Goal: Communication & Community: Share content

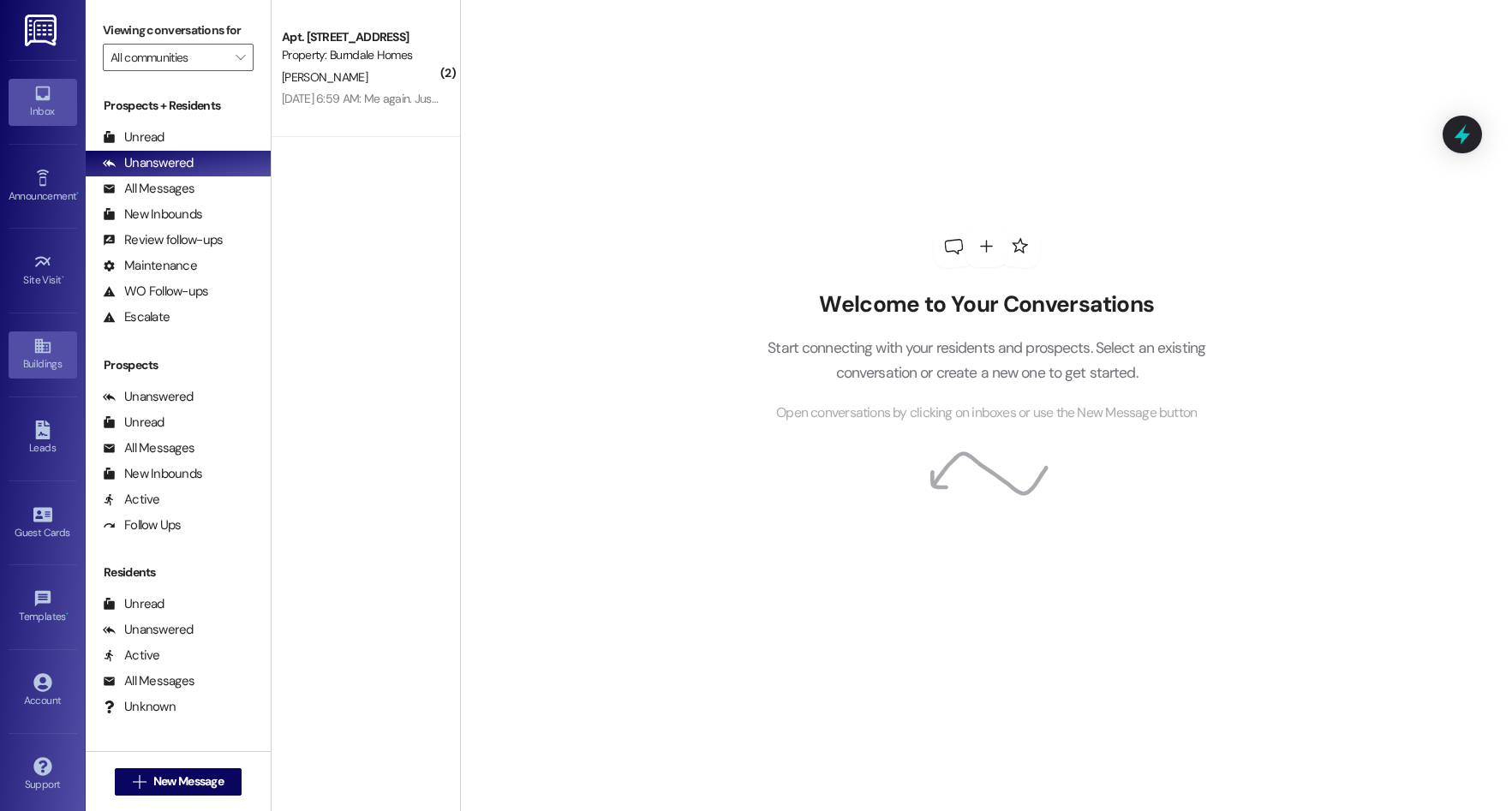
click at [37, 357] on div "Buildings" at bounding box center [42, 364] width 86 height 17
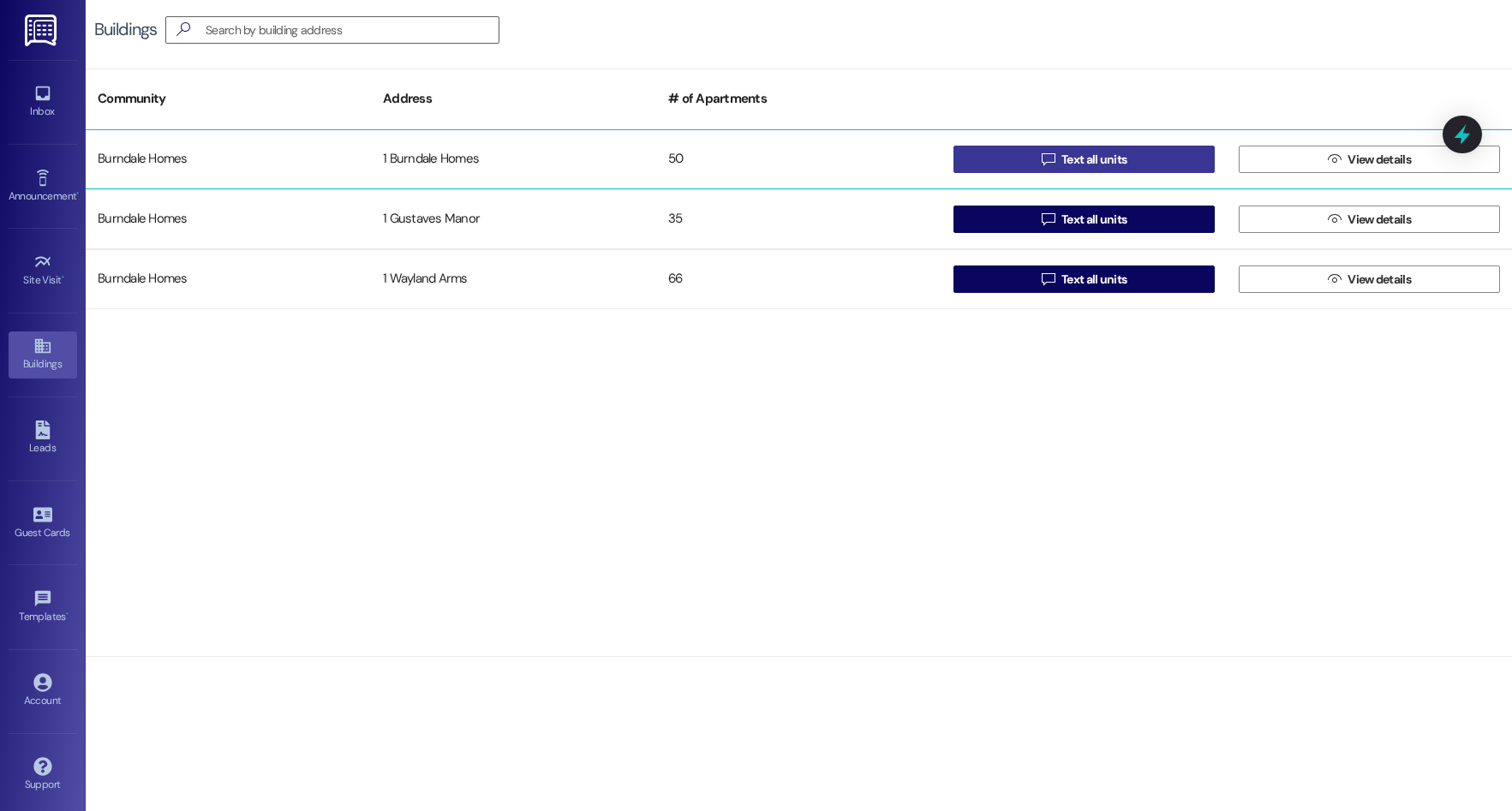
click at [1131, 156] on button " Text all units" at bounding box center [1084, 159] width 261 height 28
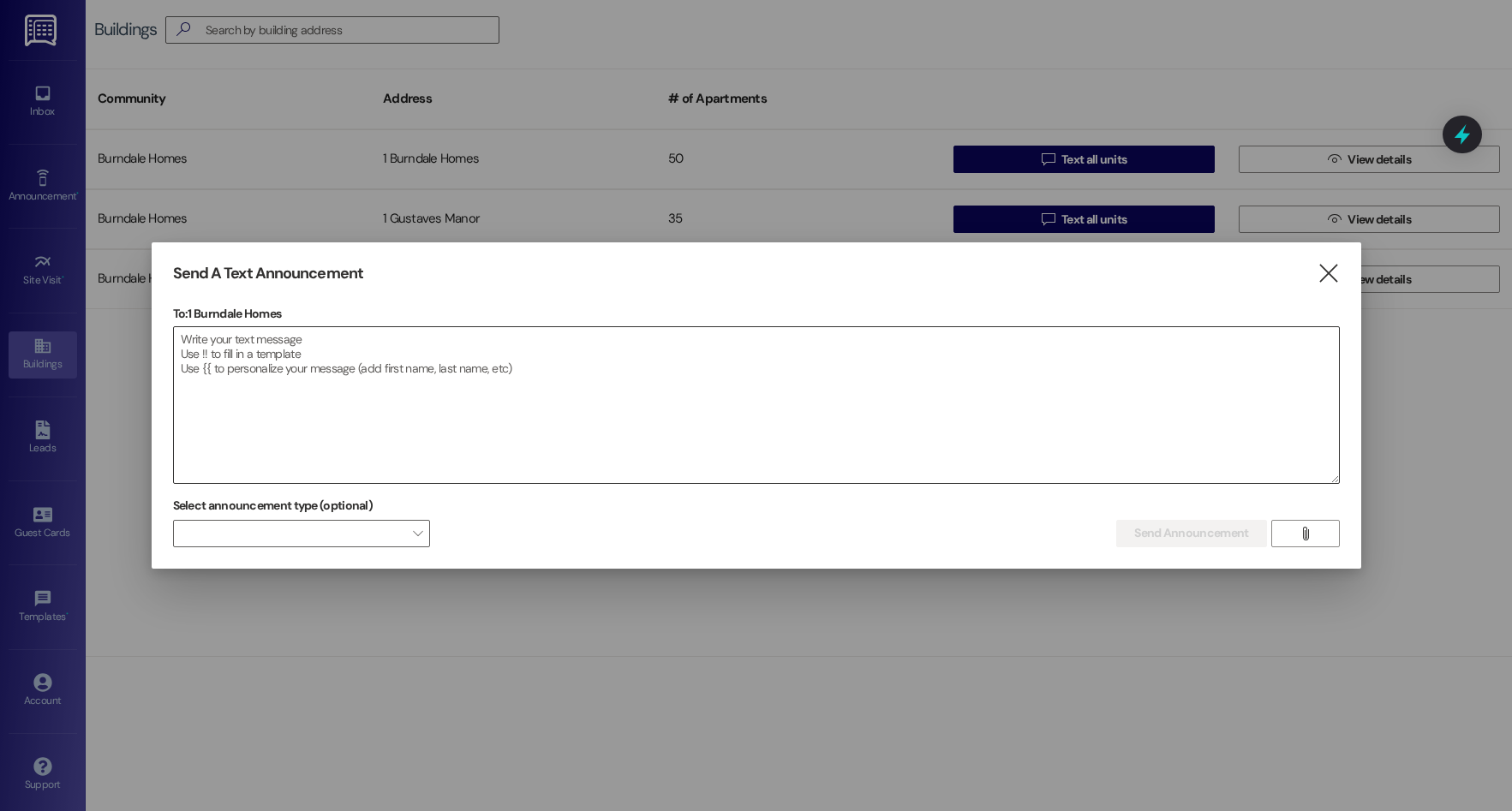
click at [187, 341] on textarea at bounding box center [756, 405] width 1165 height 156
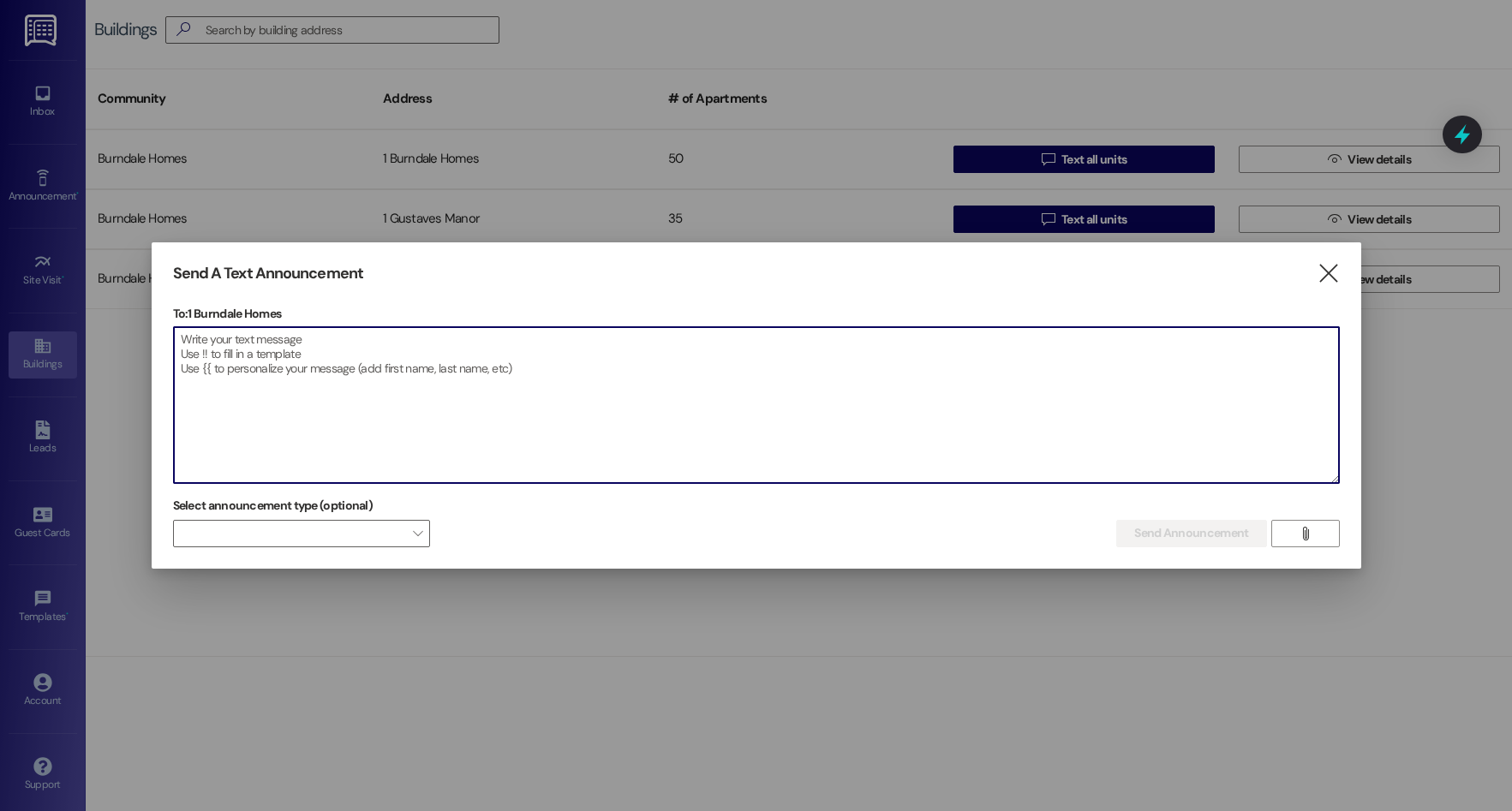
paste textarea "The annual Welcome Back 2 School event is from 3-6 p.m., [DATE] [DATE] at [GEOG…"
type textarea "The annual Welcome Back 2 School event is from 3-6 p.m., [DATE] [DATE] at [GEOG…"
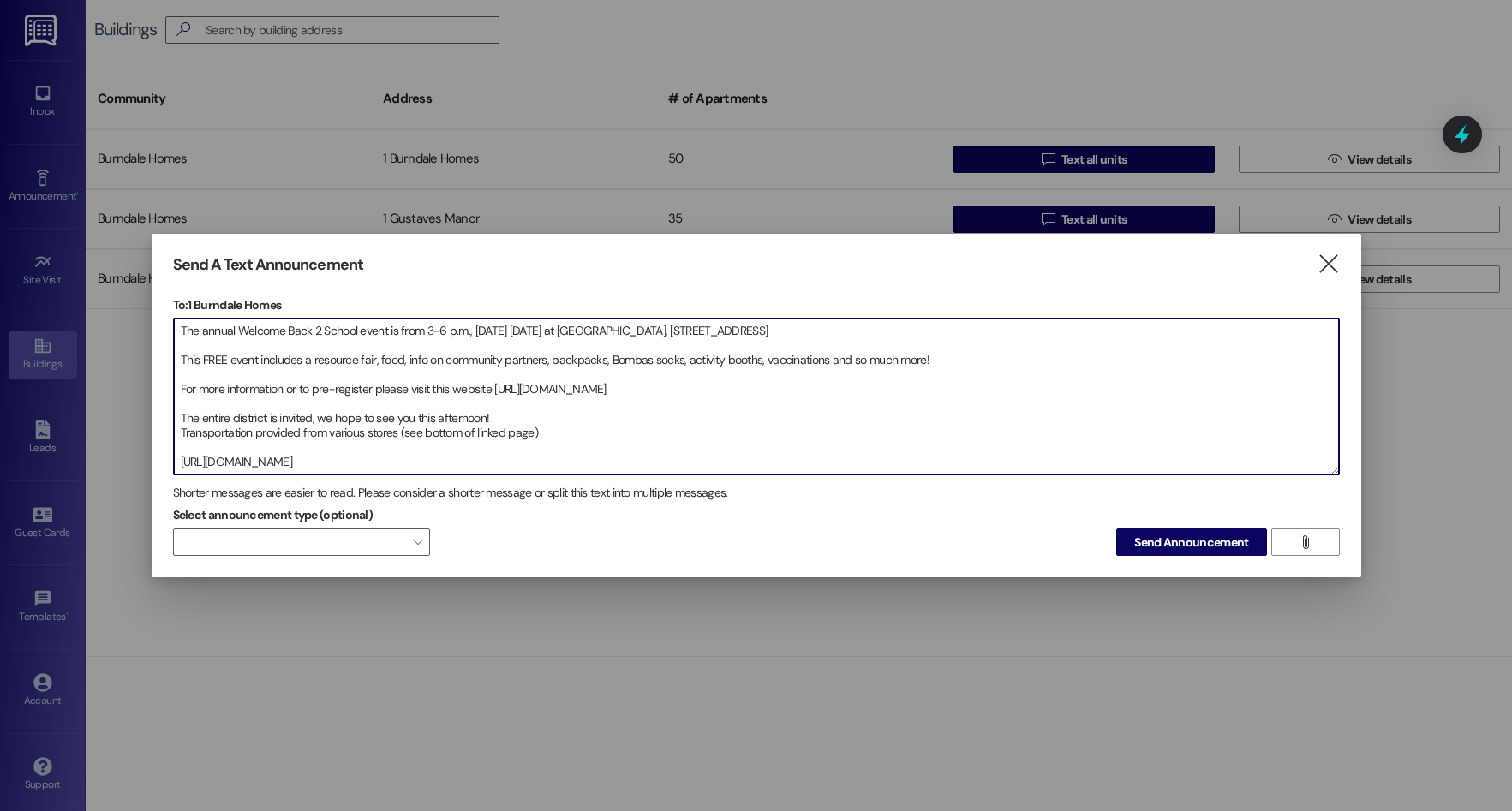
drag, startPoint x: 621, startPoint y: 459, endPoint x: 155, endPoint y: 275, distance: 501.0
click at [155, 275] on div "Send A Text Announcement  To: 1 Burndale Homes  Drop image file here The annu…" at bounding box center [756, 406] width 1209 height 344
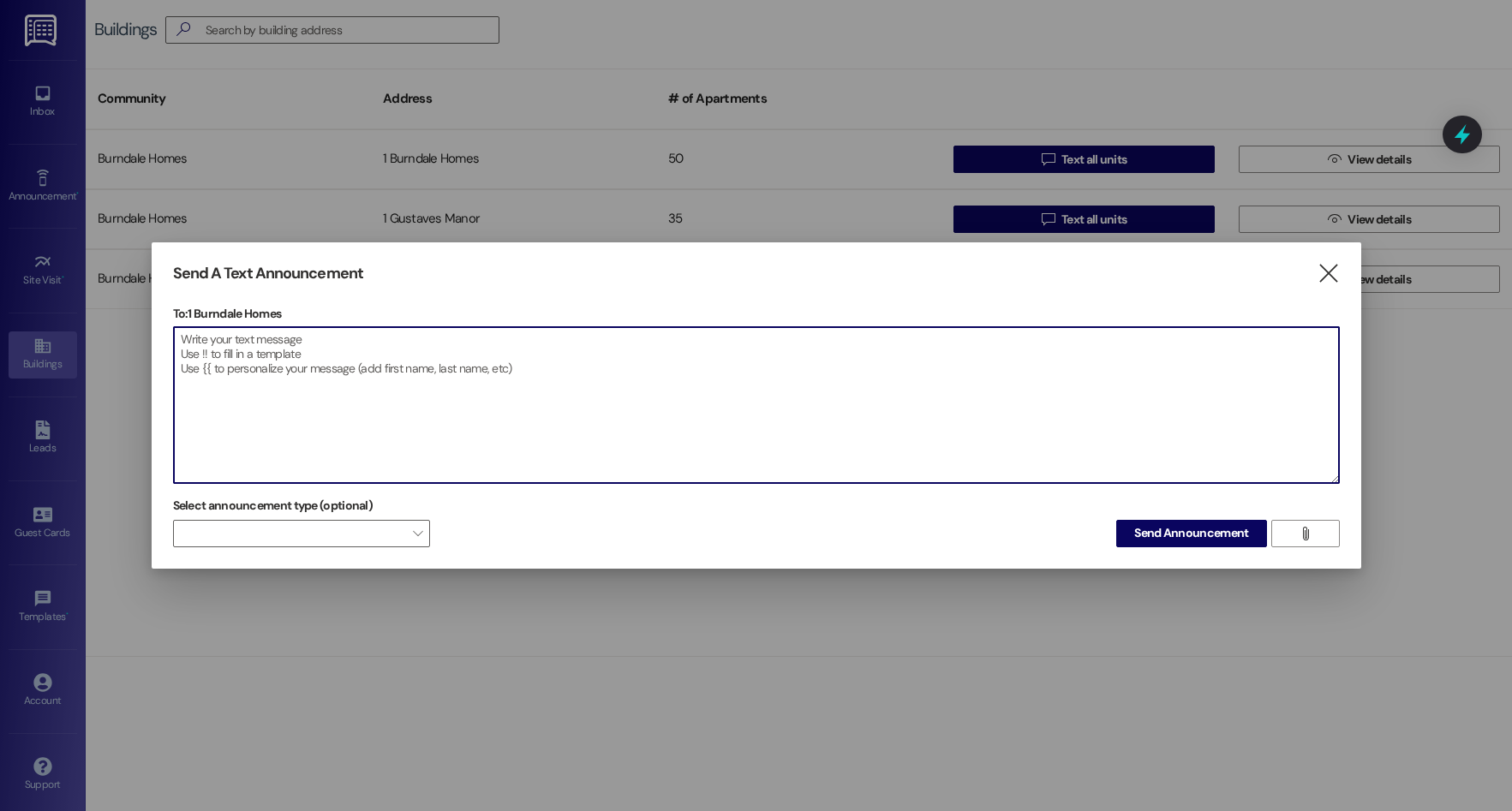
paste textarea "The annual Welcome Back 2 School event is from 3-6 p.m., [DATE] [DATE] at [GEOG…"
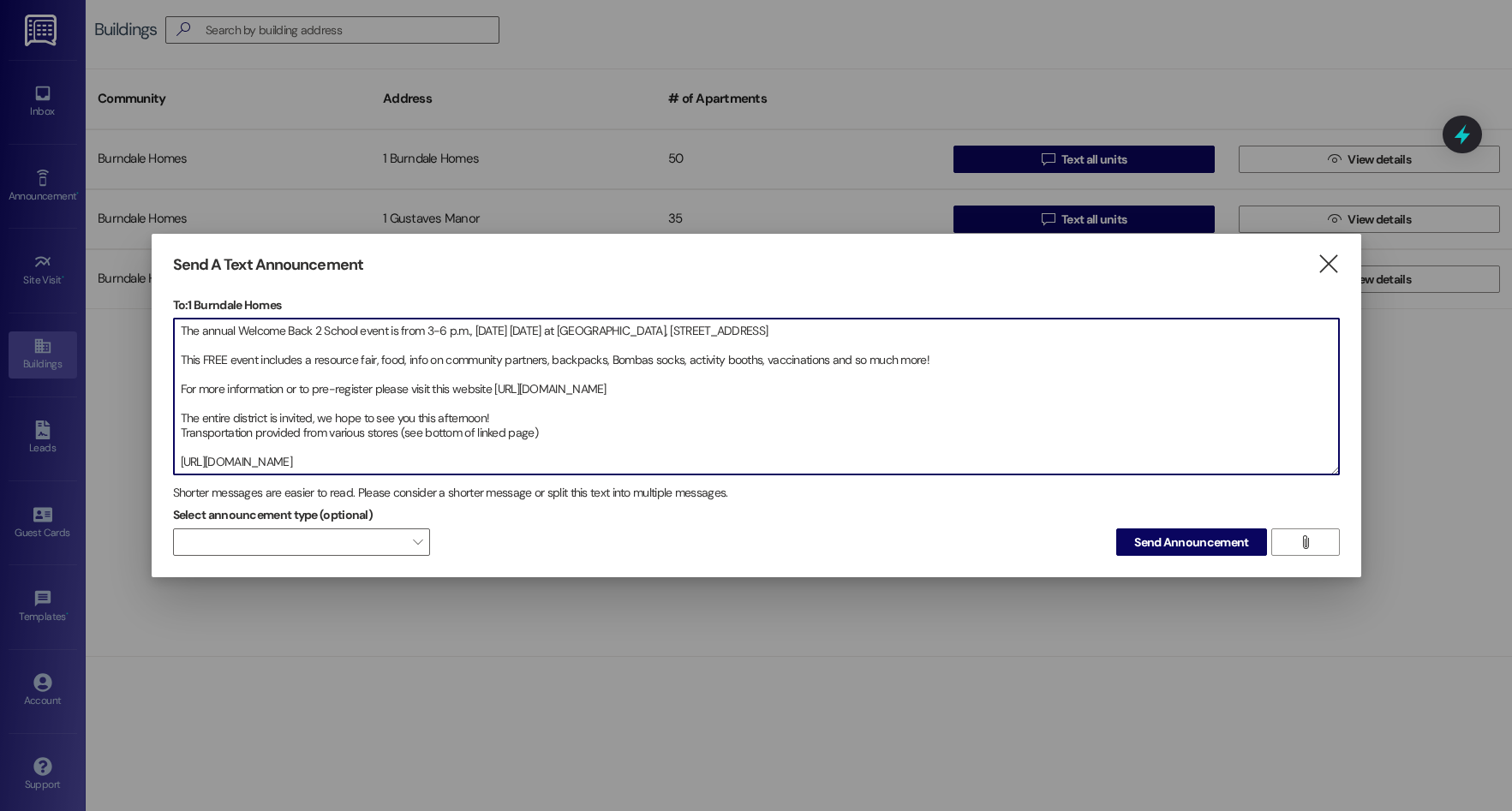
scroll to position [9, 0]
type textarea "The annual Welcome Back 2 School event is from 3-6 p.m., [DATE] [DATE] at [GEOG…"
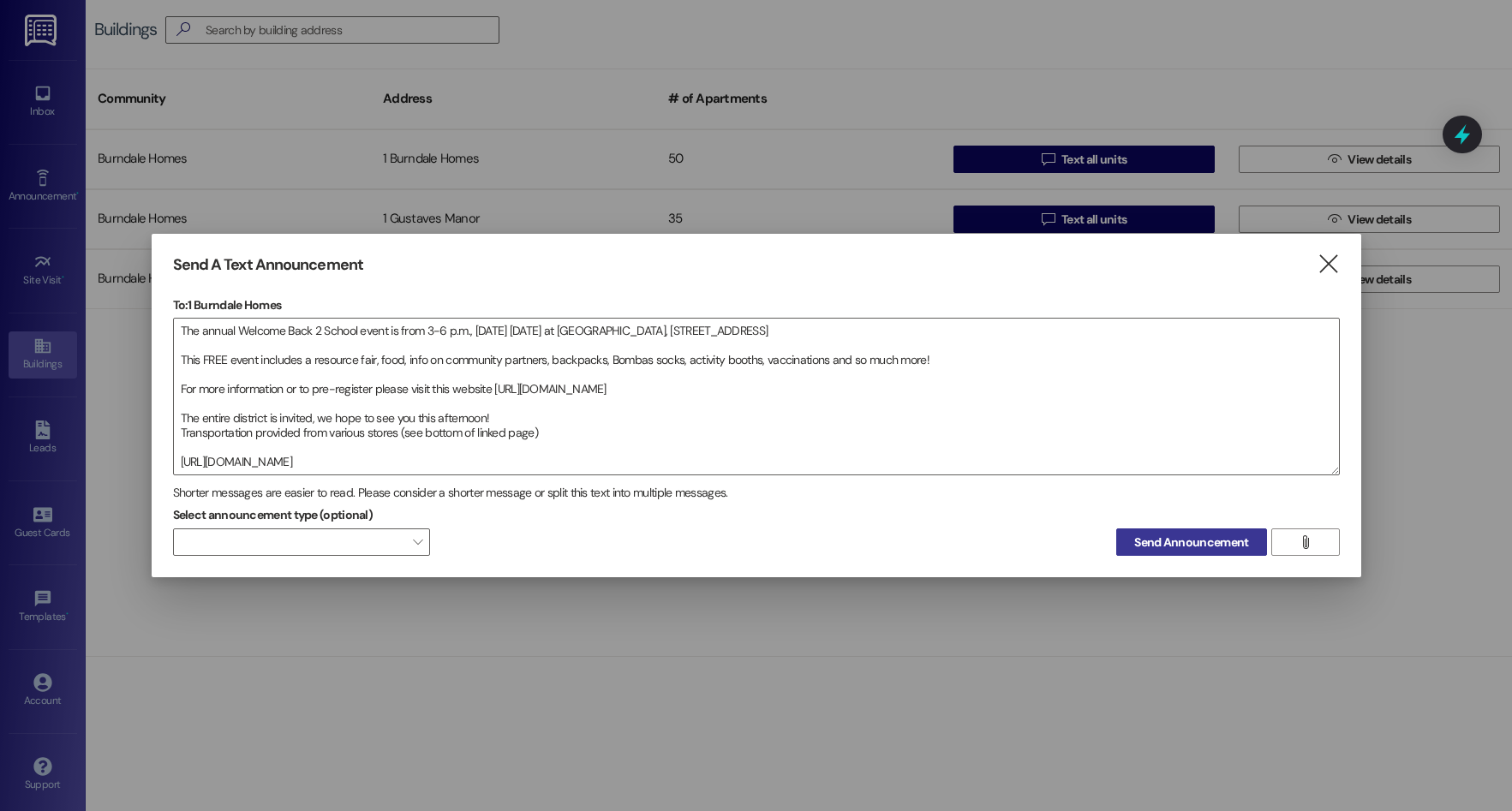
click at [1196, 541] on span "Send Announcement" at bounding box center [1191, 543] width 114 height 18
